Goal: Task Accomplishment & Management: Use online tool/utility

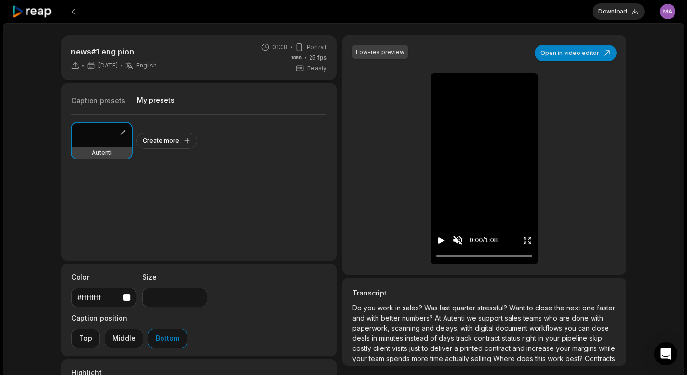
click at [484, 32] on div "news#1 eng pion [DATE] English en 01:08 Portrait 25 fps Beasty Caption presets …" at bounding box center [343, 285] width 681 height 525
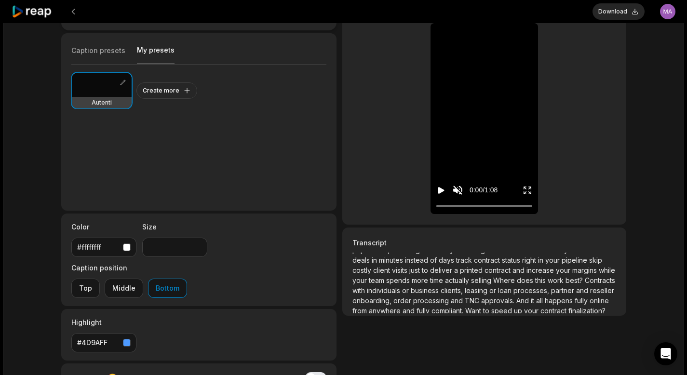
scroll to position [58, 0]
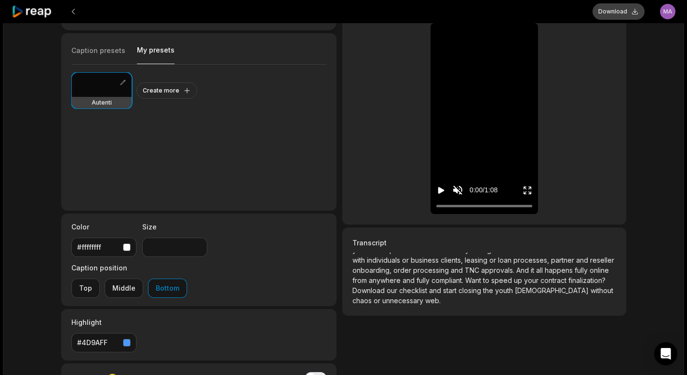
click at [619, 16] on button "Download" at bounding box center [619, 11] width 52 height 16
click at [630, 61] on div "news#1 eng pion [DATE] English en 01:08 Portrait 25 fps Beasty Caption presets …" at bounding box center [344, 216] width 585 height 463
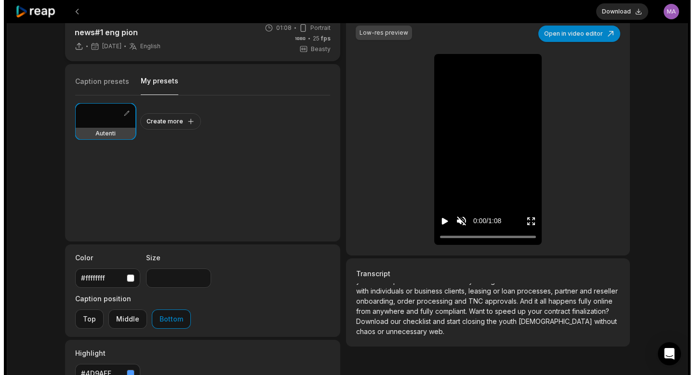
scroll to position [0, 0]
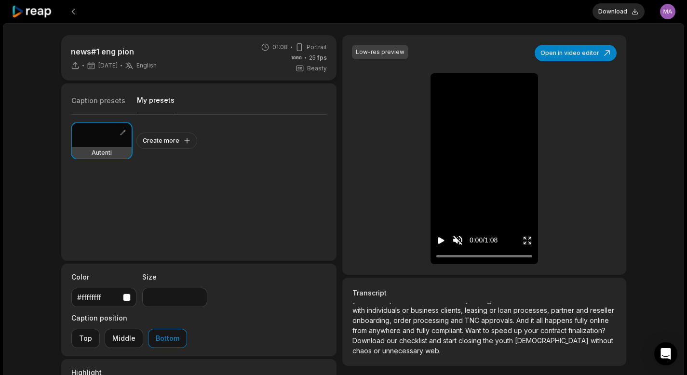
click at [41, 11] on icon at bounding box center [32, 11] width 41 height 13
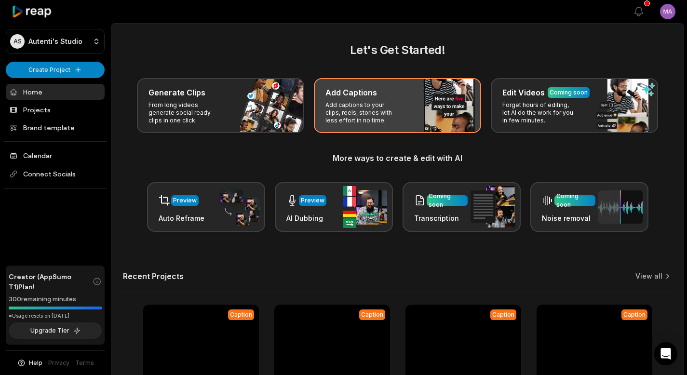
click at [352, 104] on p "Add captions to your clips, reels, stories with less effort in no time." at bounding box center [363, 112] width 75 height 23
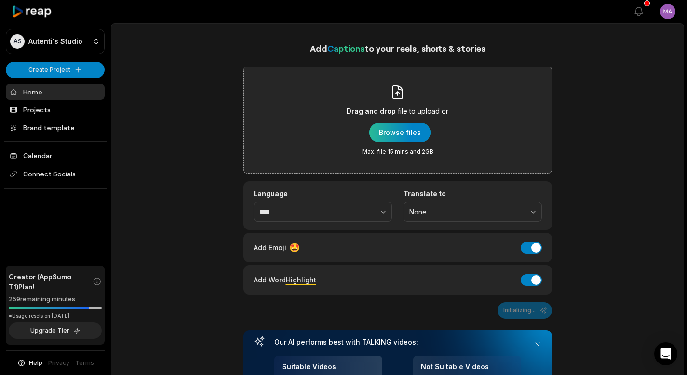
click at [396, 134] on div "button" at bounding box center [399, 132] width 61 height 19
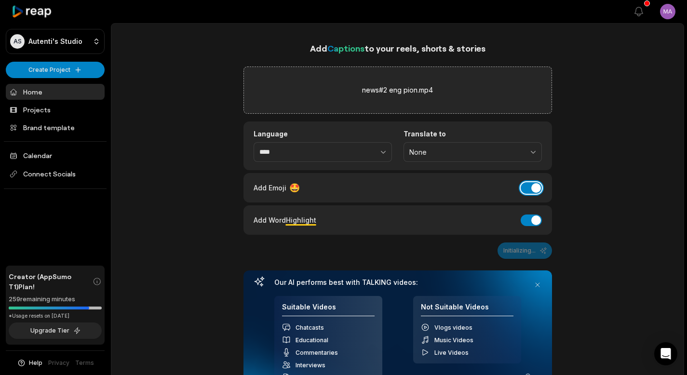
click at [527, 193] on button "Add Emoji" at bounding box center [531, 188] width 21 height 12
click at [526, 218] on button "Add Word Highlight" at bounding box center [531, 221] width 21 height 12
click at [506, 251] on button "Generate Captions" at bounding box center [514, 251] width 76 height 16
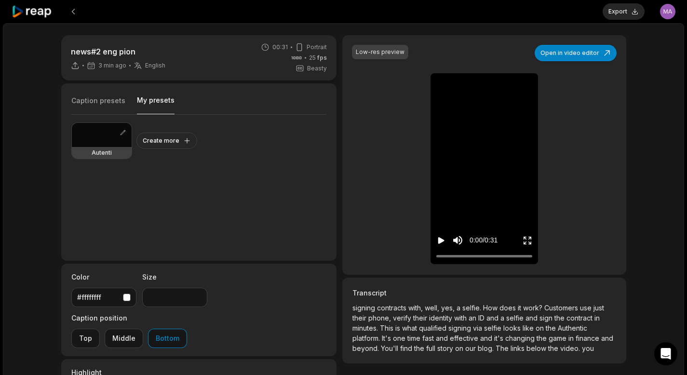
click at [150, 99] on button "My presets" at bounding box center [156, 104] width 38 height 19
click at [583, 50] on button "Open in video editor" at bounding box center [576, 53] width 82 height 16
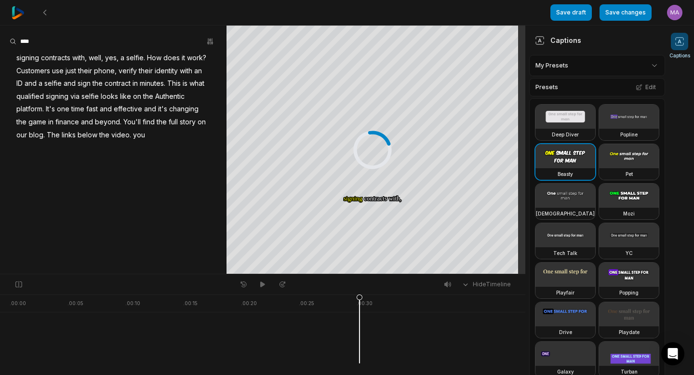
click at [23, 57] on span "signing" at bounding box center [27, 58] width 25 height 13
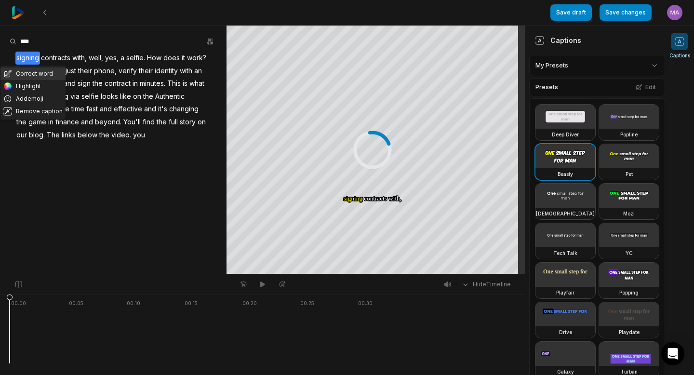
click at [27, 68] on button "Correct word" at bounding box center [32, 74] width 65 height 13
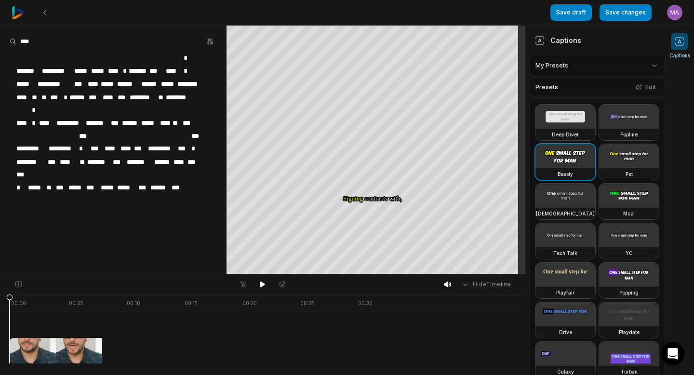
click at [178, 181] on span "***" at bounding box center [178, 187] width 14 height 13
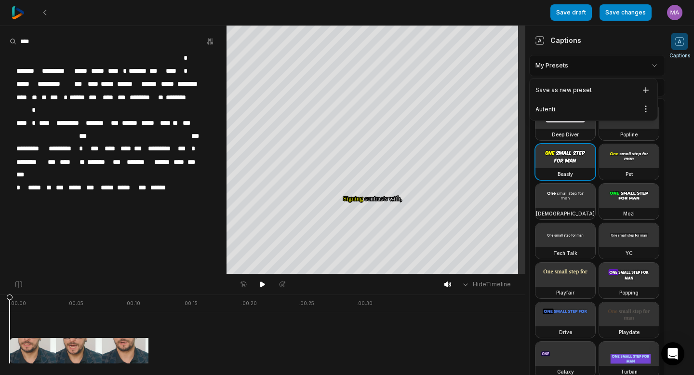
click at [618, 70] on html "Save draft Save changes Open user menu Captions Your browser does not support m…" at bounding box center [347, 187] width 694 height 375
click at [575, 113] on div "Autenti Open options" at bounding box center [594, 109] width 124 height 19
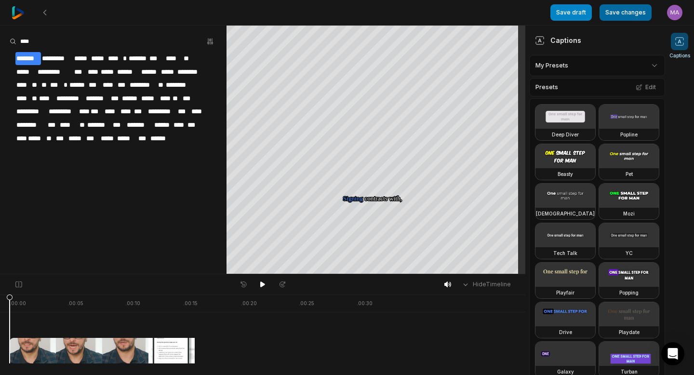
click at [634, 11] on button "Save changes" at bounding box center [626, 12] width 52 height 16
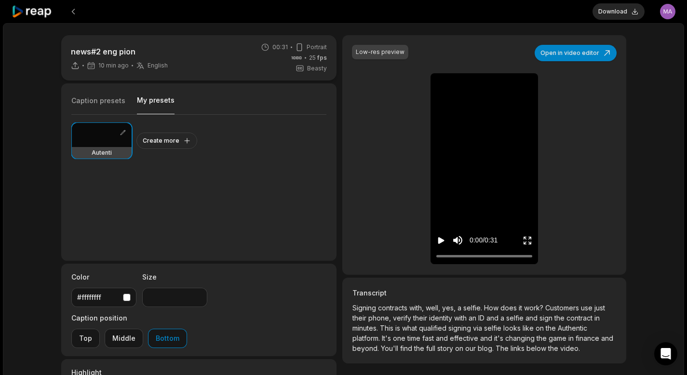
click at [146, 97] on button "My presets" at bounding box center [156, 104] width 38 height 19
click at [455, 241] on icon "Mute sound" at bounding box center [457, 240] width 9 height 9
click at [442, 243] on icon "Play video" at bounding box center [441, 241] width 10 height 10
click at [628, 13] on button "Download" at bounding box center [619, 11] width 52 height 16
click at [561, 53] on button "Open in video editor" at bounding box center [576, 53] width 82 height 16
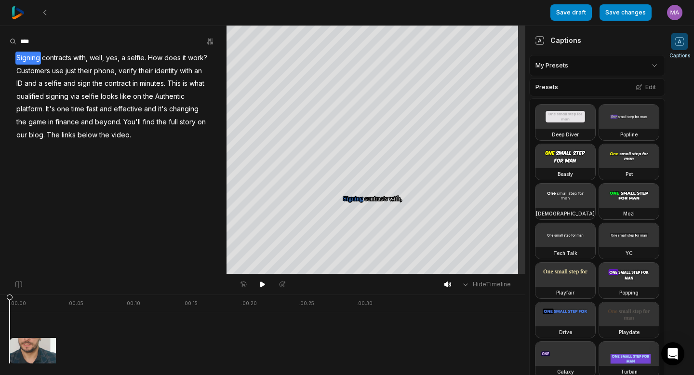
click at [154, 103] on span "Authentic" at bounding box center [169, 96] width 31 height 13
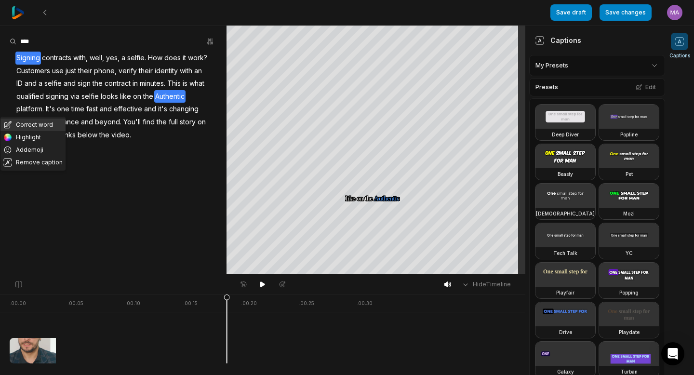
click at [37, 129] on button "Correct word" at bounding box center [32, 125] width 65 height 13
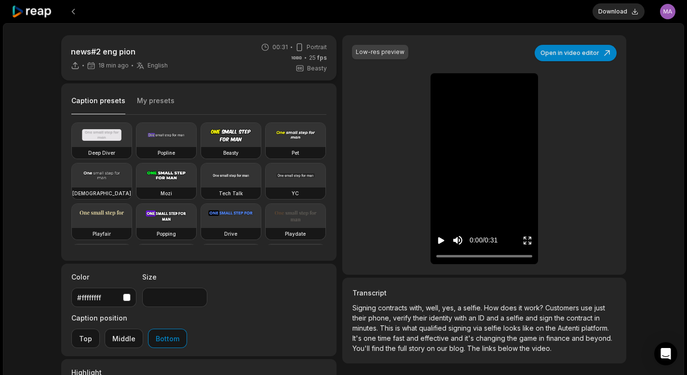
click at [443, 242] on icon "Play video" at bounding box center [441, 241] width 10 height 10
click at [486, 256] on div at bounding box center [484, 256] width 96 height 6
click at [493, 257] on div at bounding box center [484, 256] width 96 height 6
click at [444, 245] on button "Pause video" at bounding box center [441, 240] width 10 height 18
click at [614, 18] on button "Download" at bounding box center [619, 11] width 52 height 16
